Goal: Find specific page/section: Find specific page/section

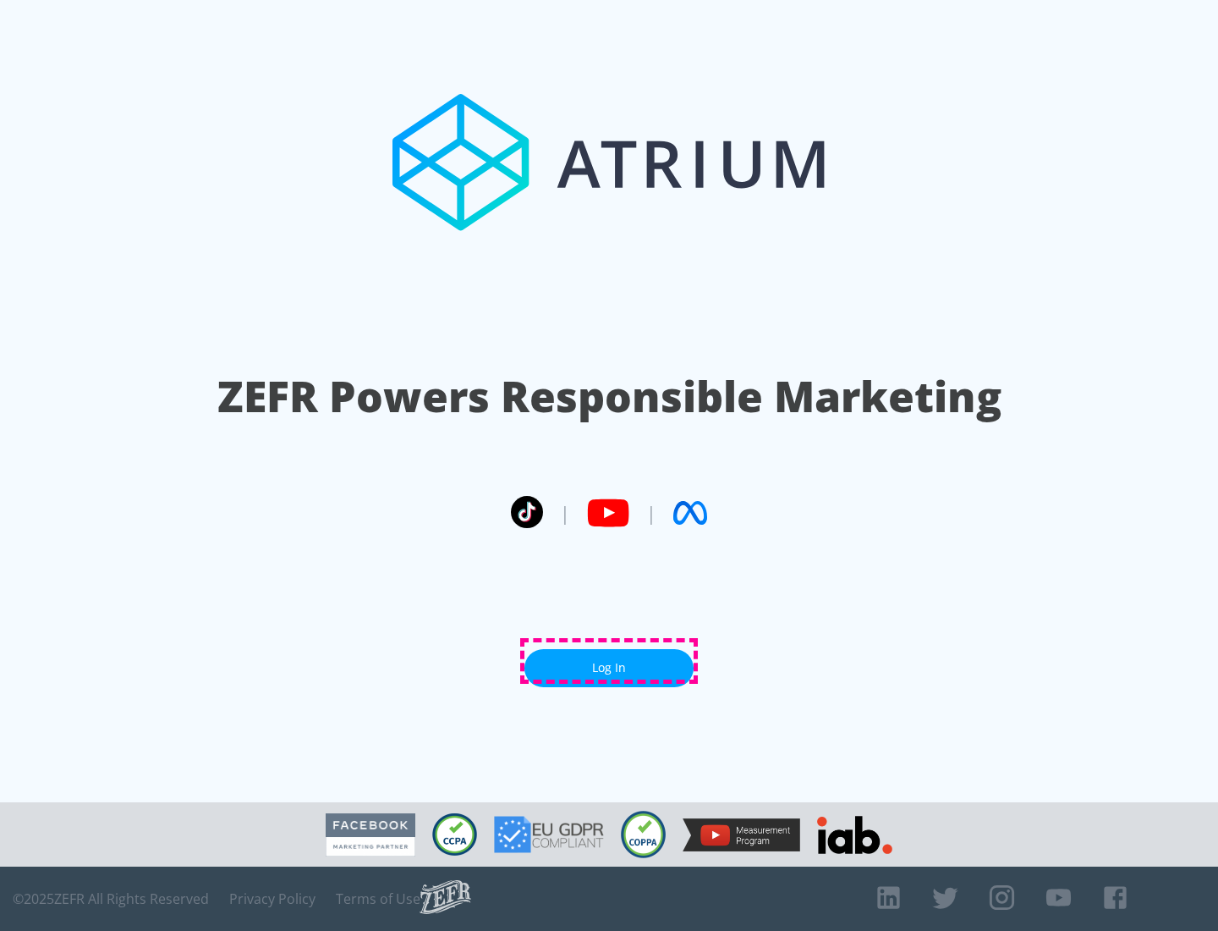
click at [609, 661] on link "Log In" at bounding box center [609, 668] width 169 height 38
